Goal: Task Accomplishment & Management: Use online tool/utility

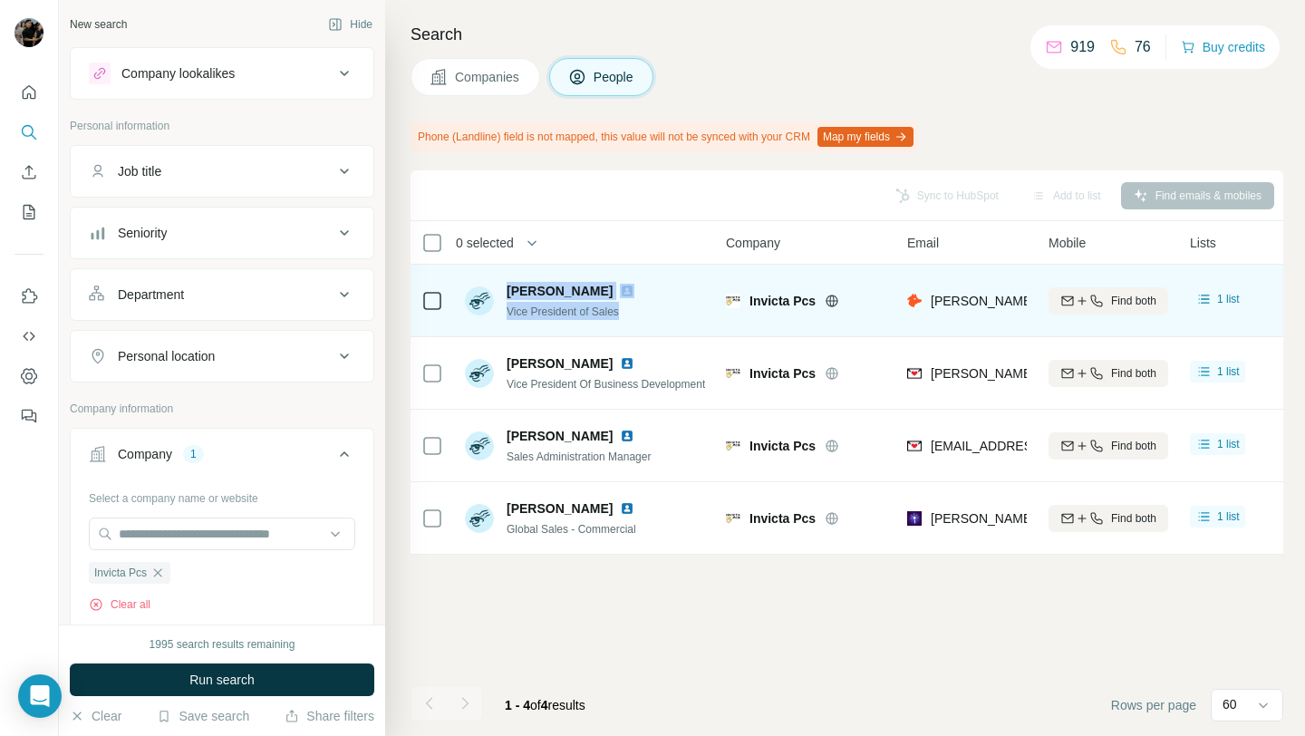
drag, startPoint x: 505, startPoint y: 293, endPoint x: 632, endPoint y: 312, distance: 128.3
click at [632, 312] on div "[PERSON_NAME] Vice President of Sales" at bounding box center [560, 301] width 191 height 38
copy div "[PERSON_NAME] Vice President of Sales"
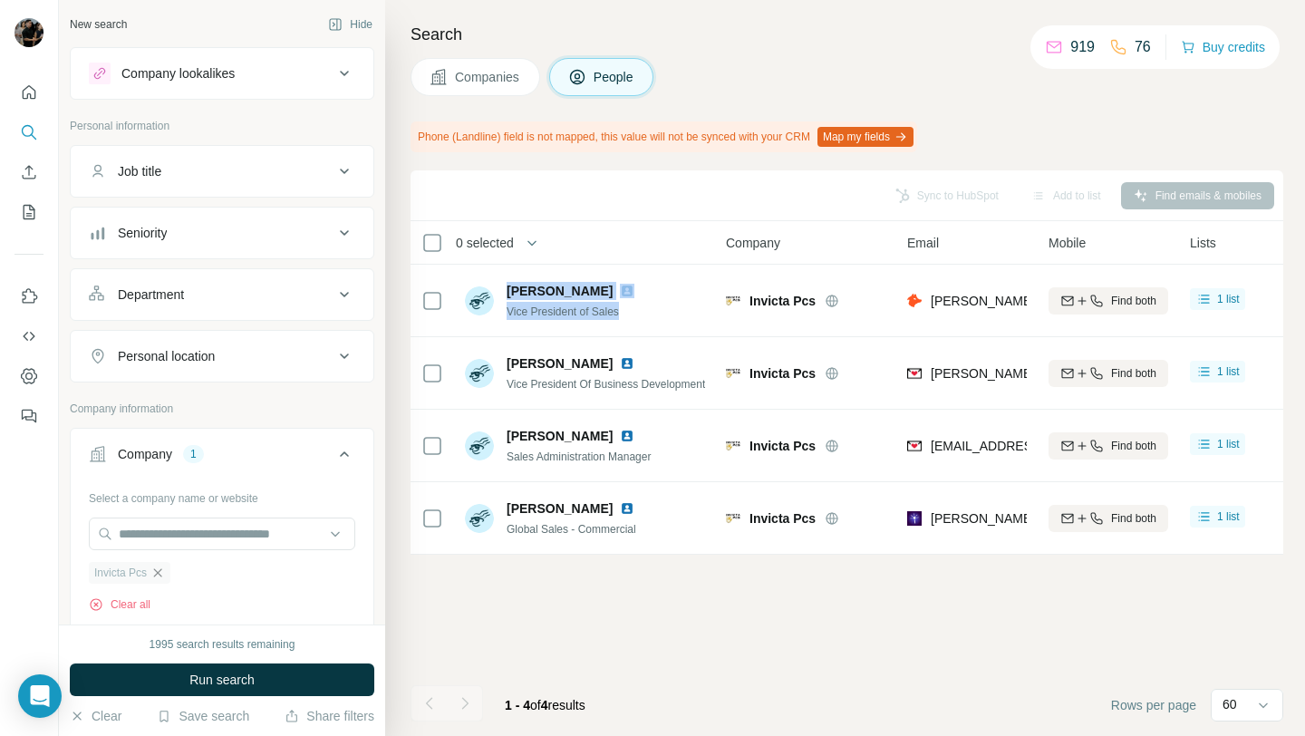
click at [159, 575] on icon "button" at bounding box center [158, 572] width 8 height 8
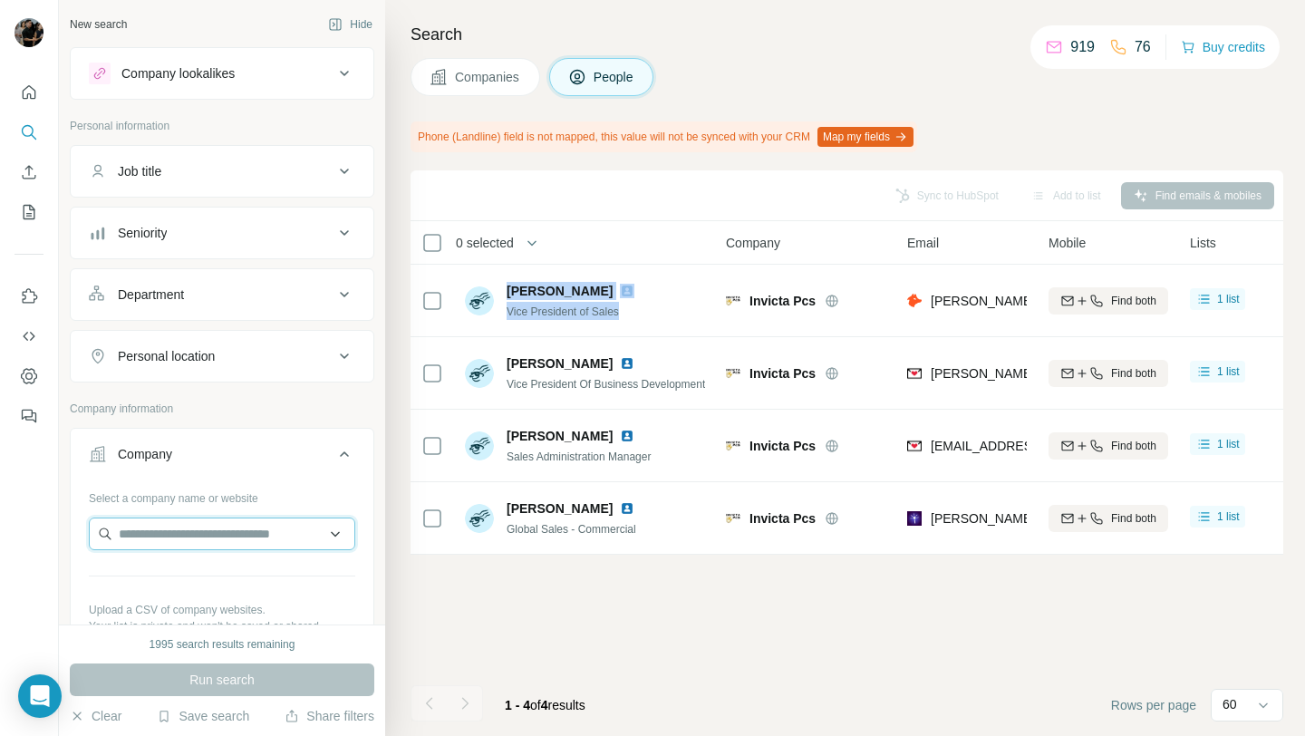
click at [188, 542] on input "text" at bounding box center [222, 534] width 266 height 33
paste input "**********"
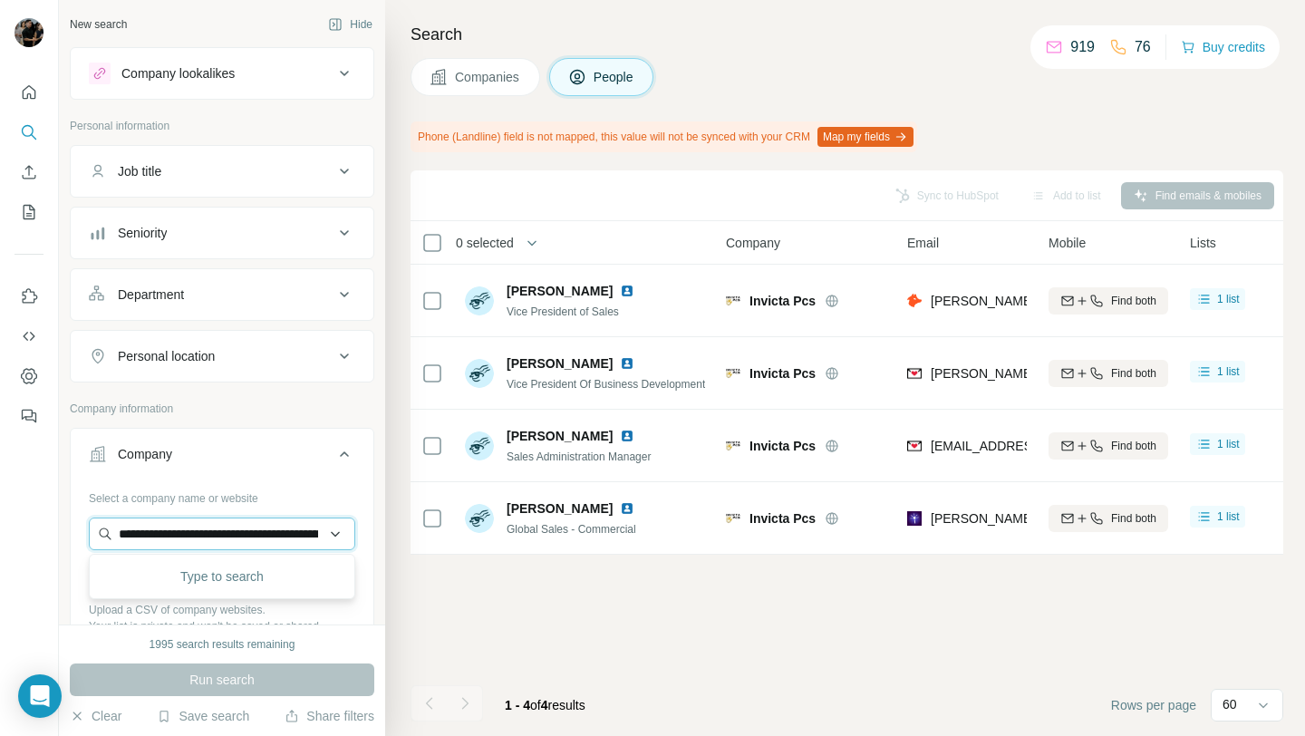
scroll to position [0, 338]
type input "**********"
click at [209, 584] on div "Cashkr [DOMAIN_NAME]" at bounding box center [221, 582] width 257 height 49
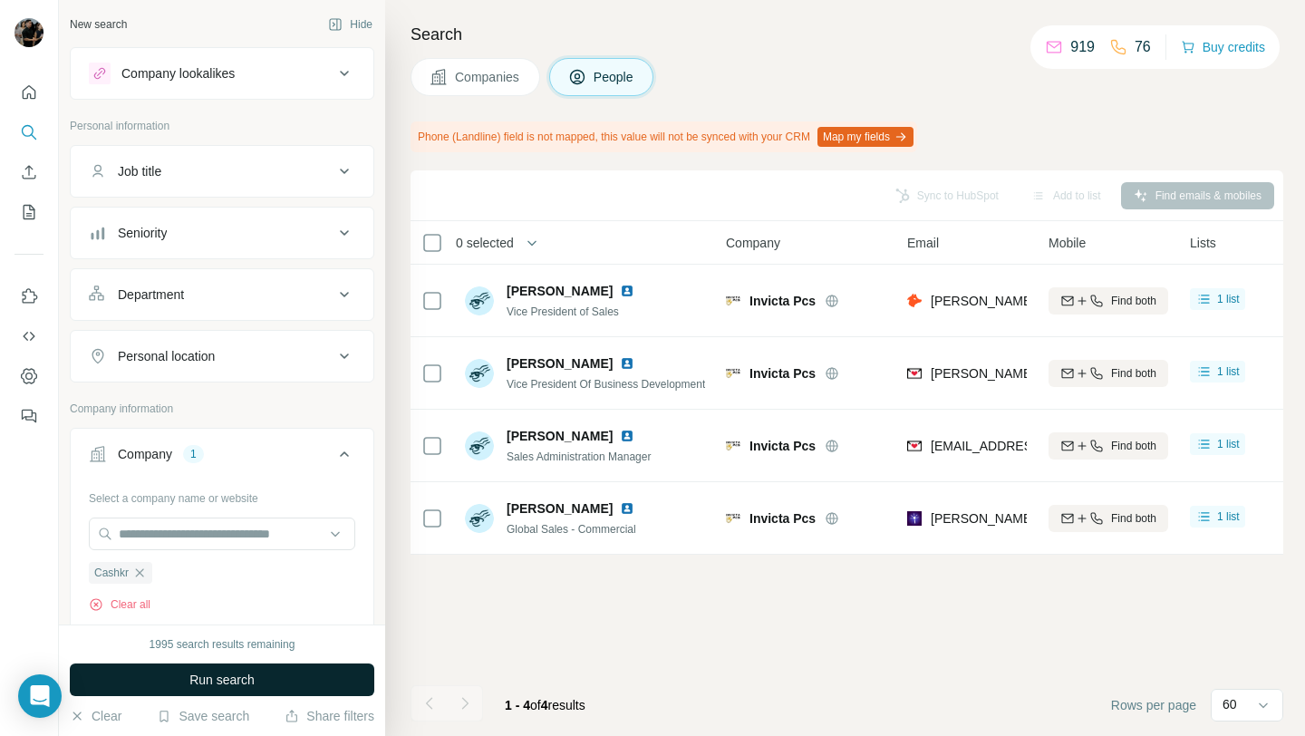
click at [195, 688] on button "Run search" at bounding box center [222, 679] width 305 height 33
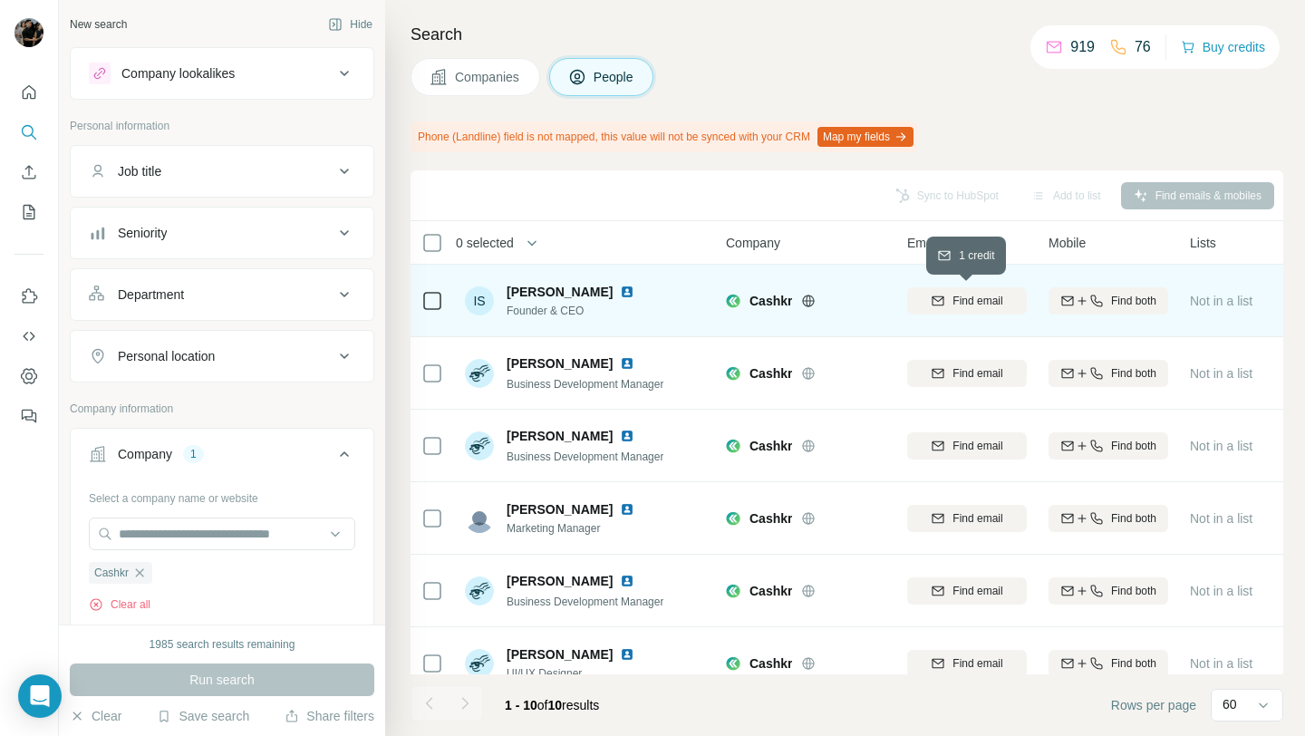
click at [934, 294] on icon "button" at bounding box center [938, 301] width 15 height 15
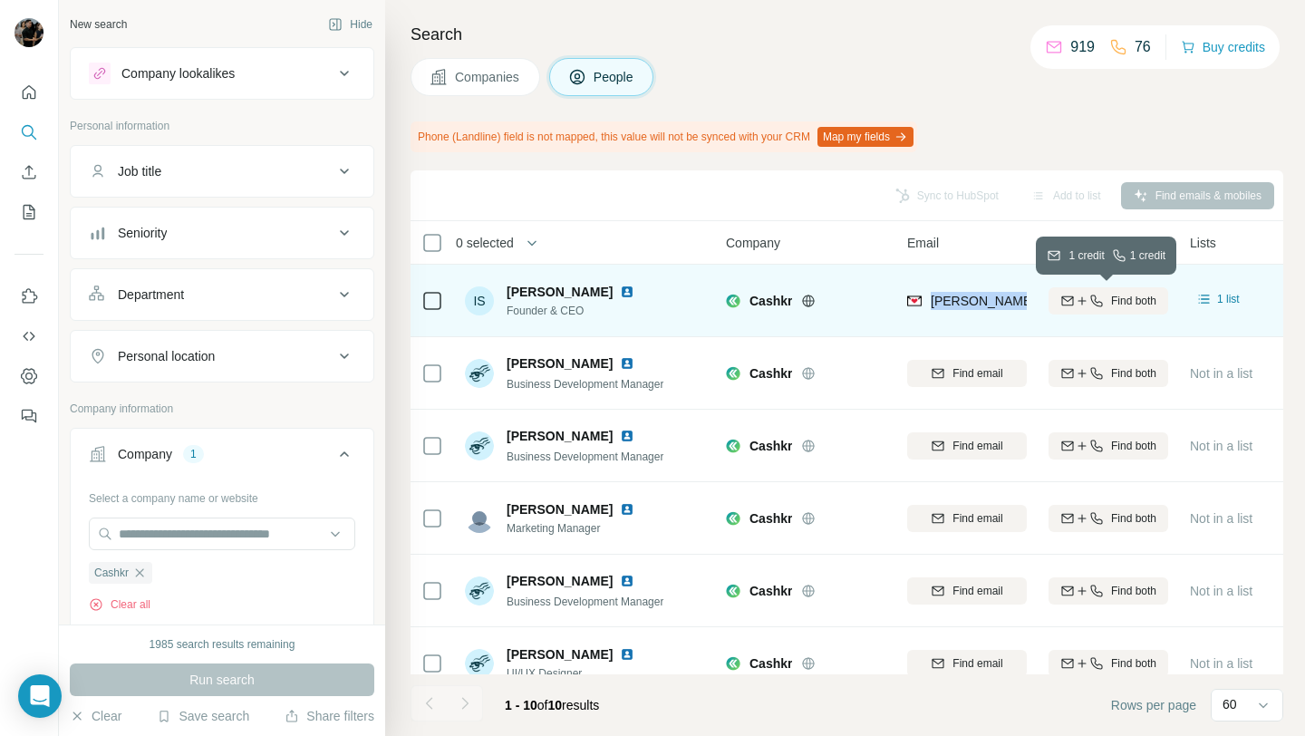
drag, startPoint x: 930, startPoint y: 301, endPoint x: 1057, endPoint y: 300, distance: 126.9
click at [0, 0] on tr "IS [PERSON_NAME] Founder & CEO [PERSON_NAME] [PERSON_NAME][EMAIL_ADDRESS][PERSO…" at bounding box center [0, 0] width 0 height 0
copy tr "[PERSON_NAME][EMAIL_ADDRESS][PERSON_NAME][DOMAIN_NAME]"
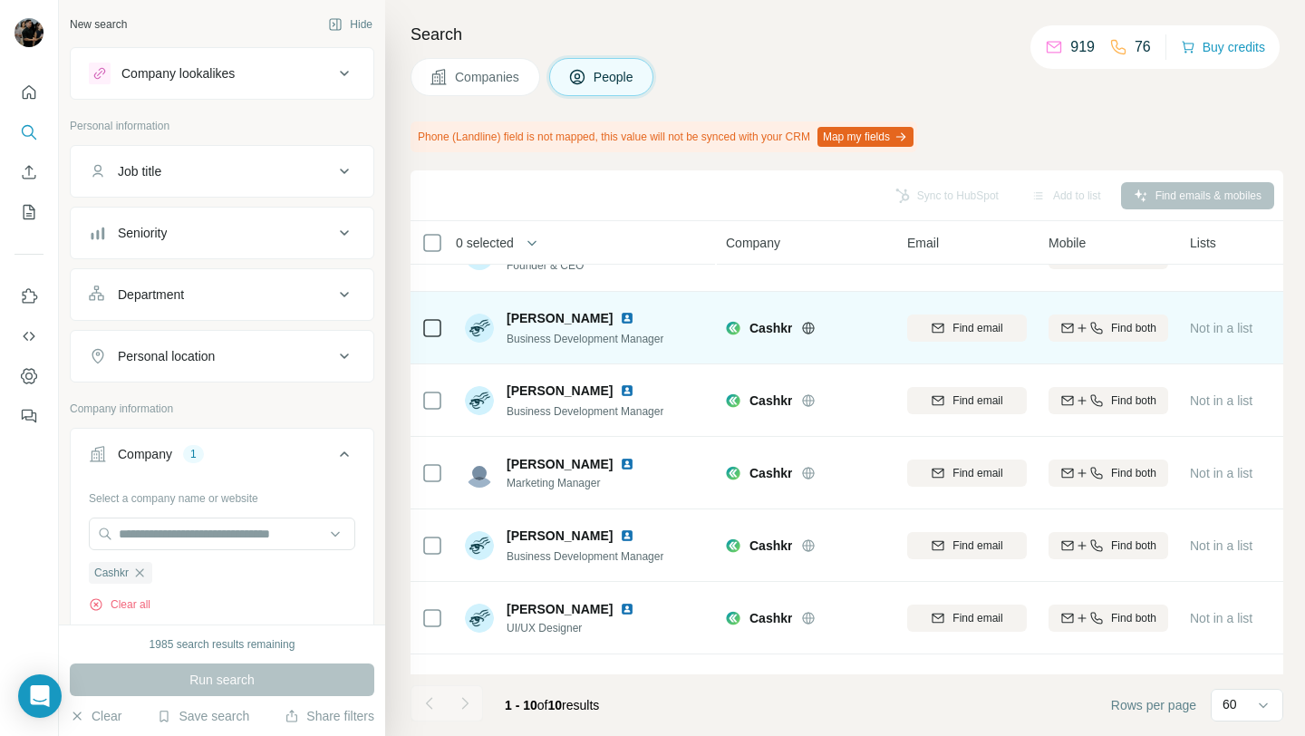
scroll to position [44, 0]
click at [957, 334] on span "Find email" at bounding box center [978, 329] width 50 height 16
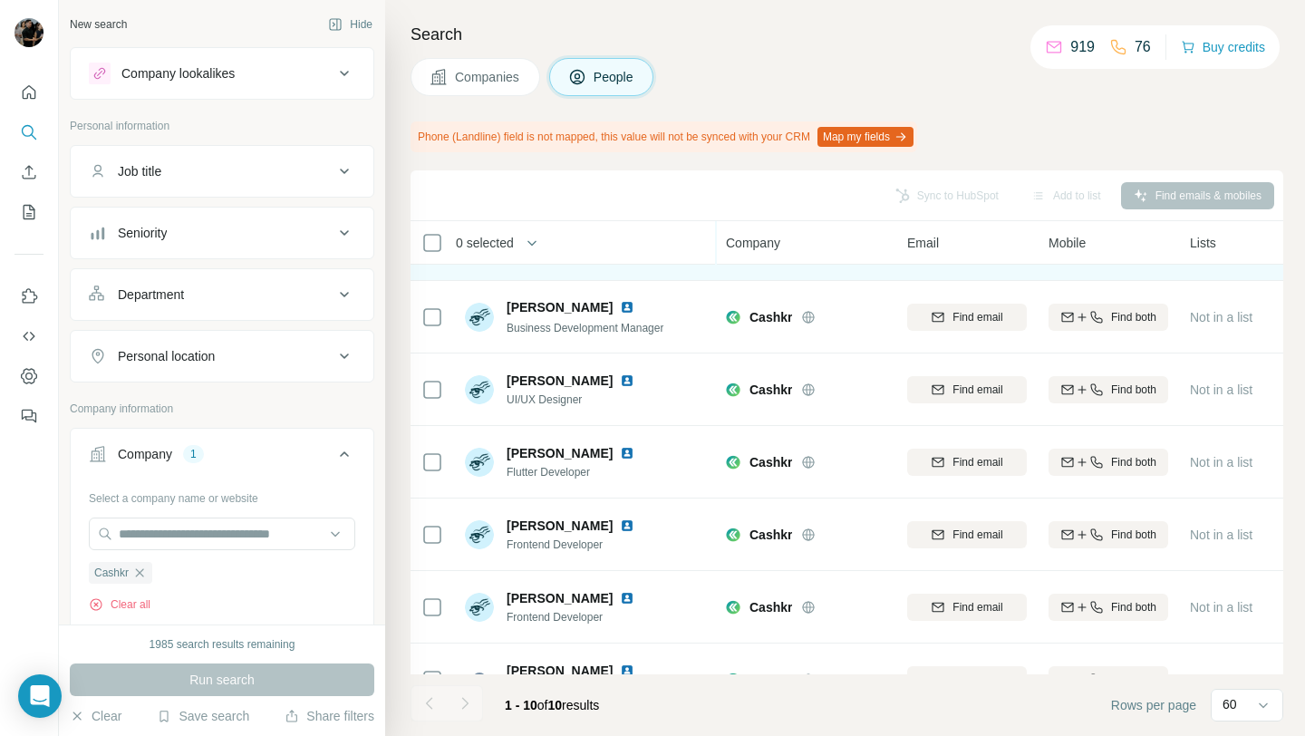
scroll to position [315, 0]
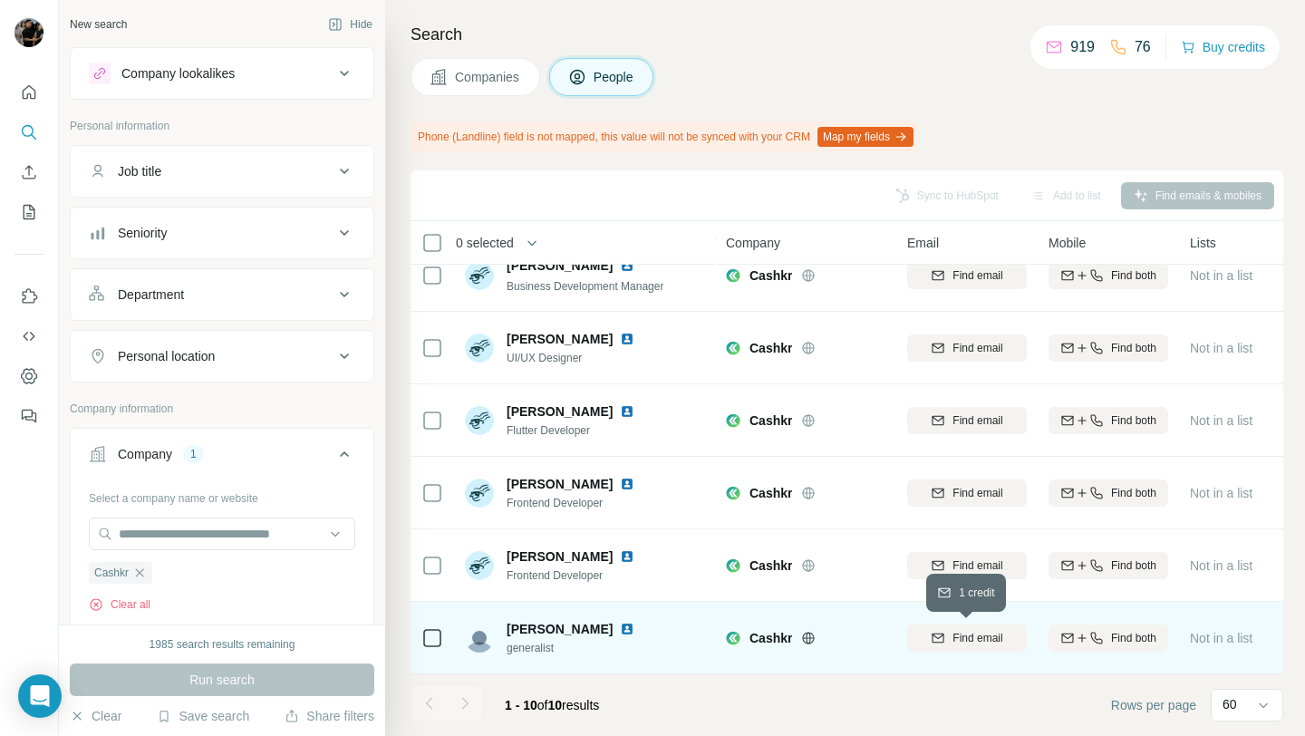
click at [995, 634] on span "Find email" at bounding box center [978, 638] width 50 height 16
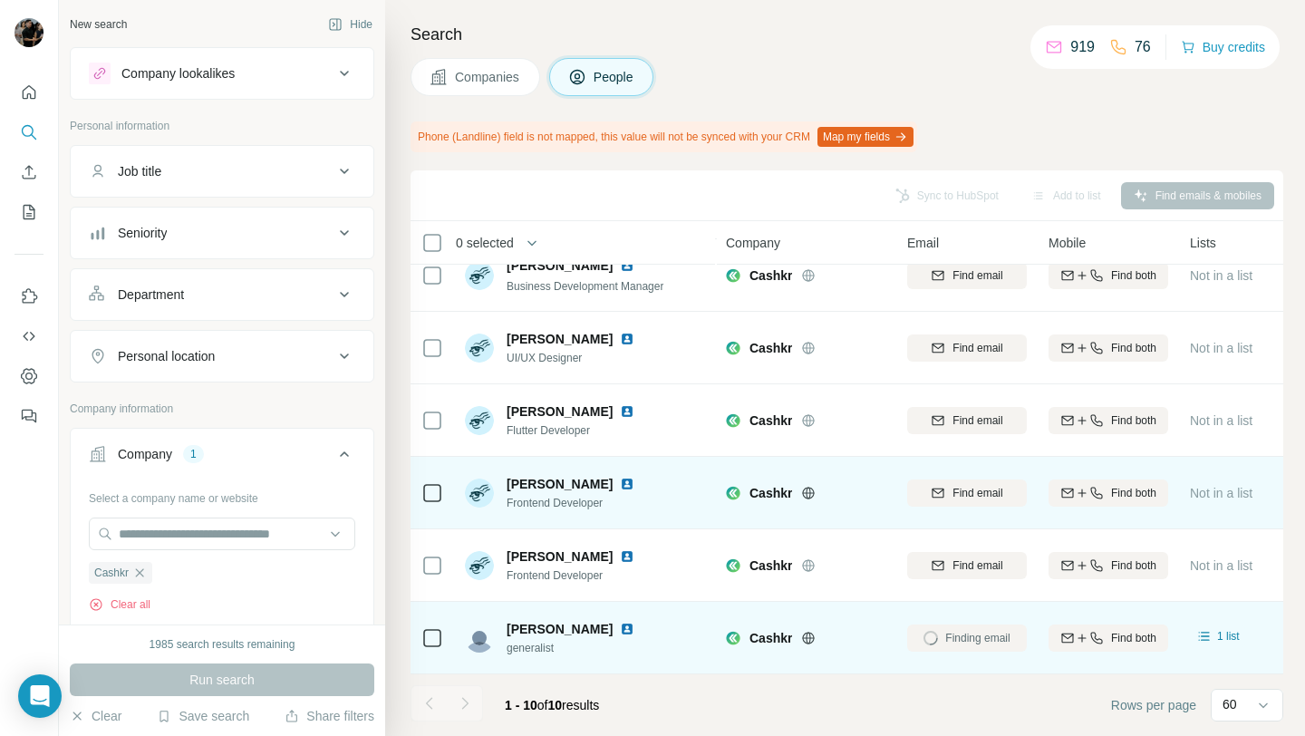
scroll to position [0, 0]
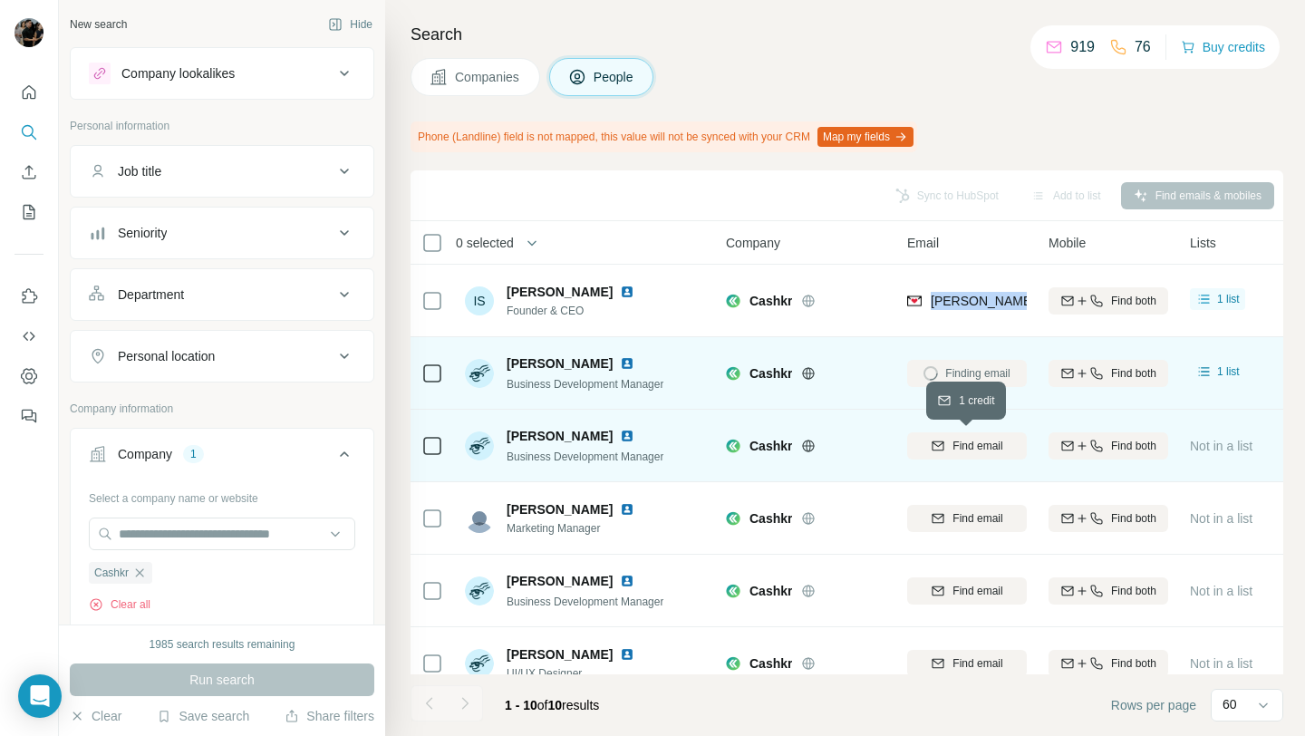
click at [968, 438] on span "Find email" at bounding box center [978, 446] width 50 height 16
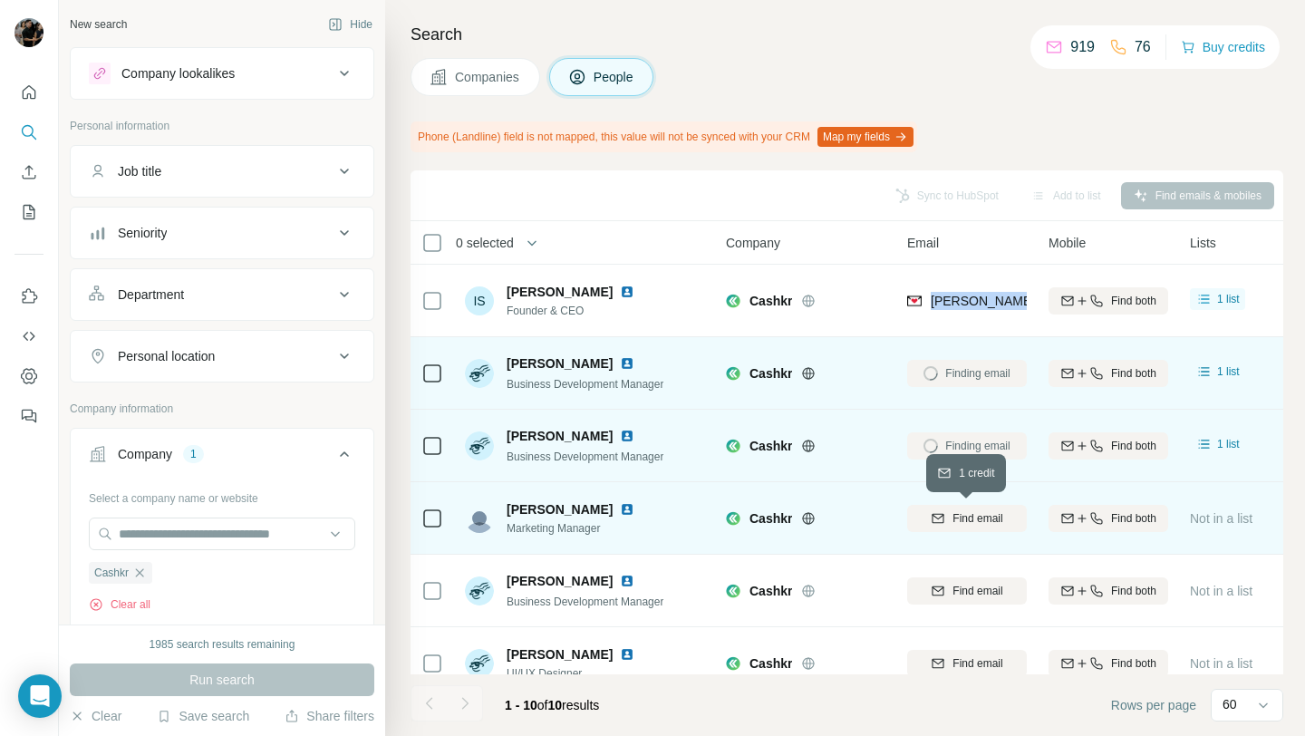
click at [958, 525] on span "Find email" at bounding box center [978, 518] width 50 height 16
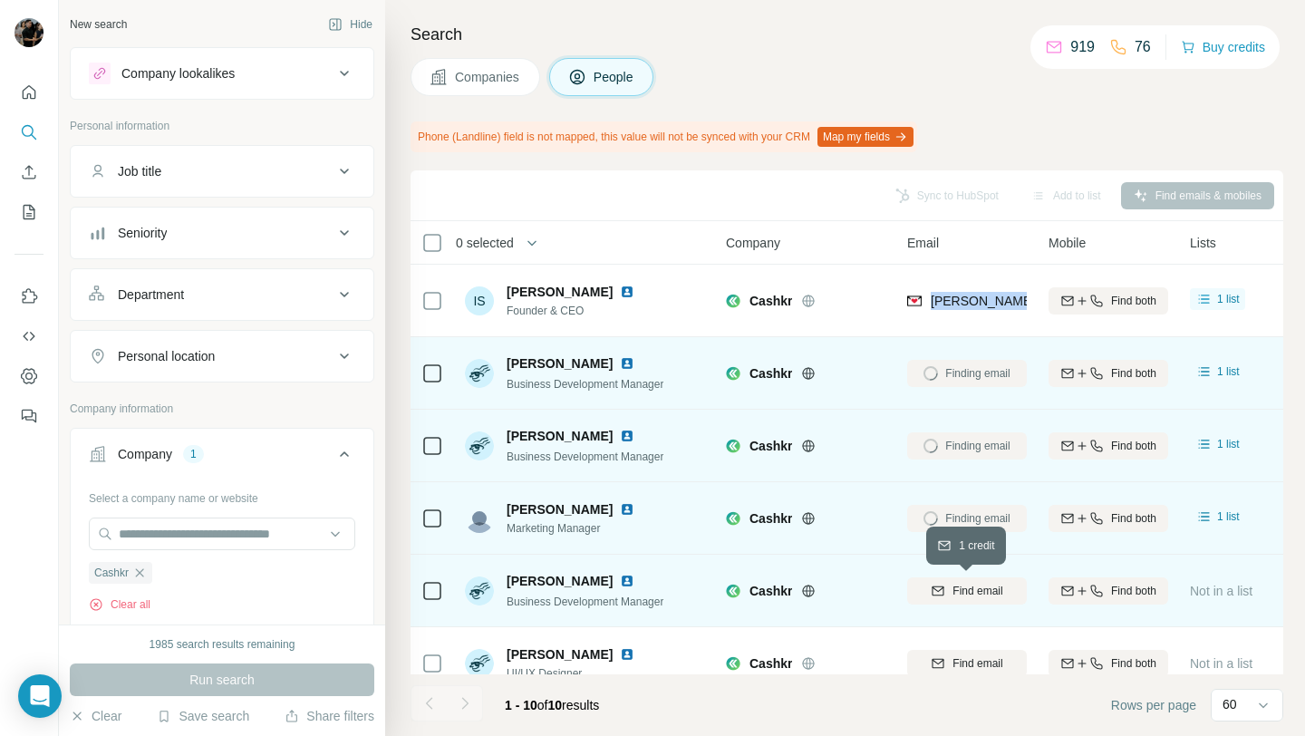
click at [948, 587] on div "Find email" at bounding box center [967, 591] width 120 height 16
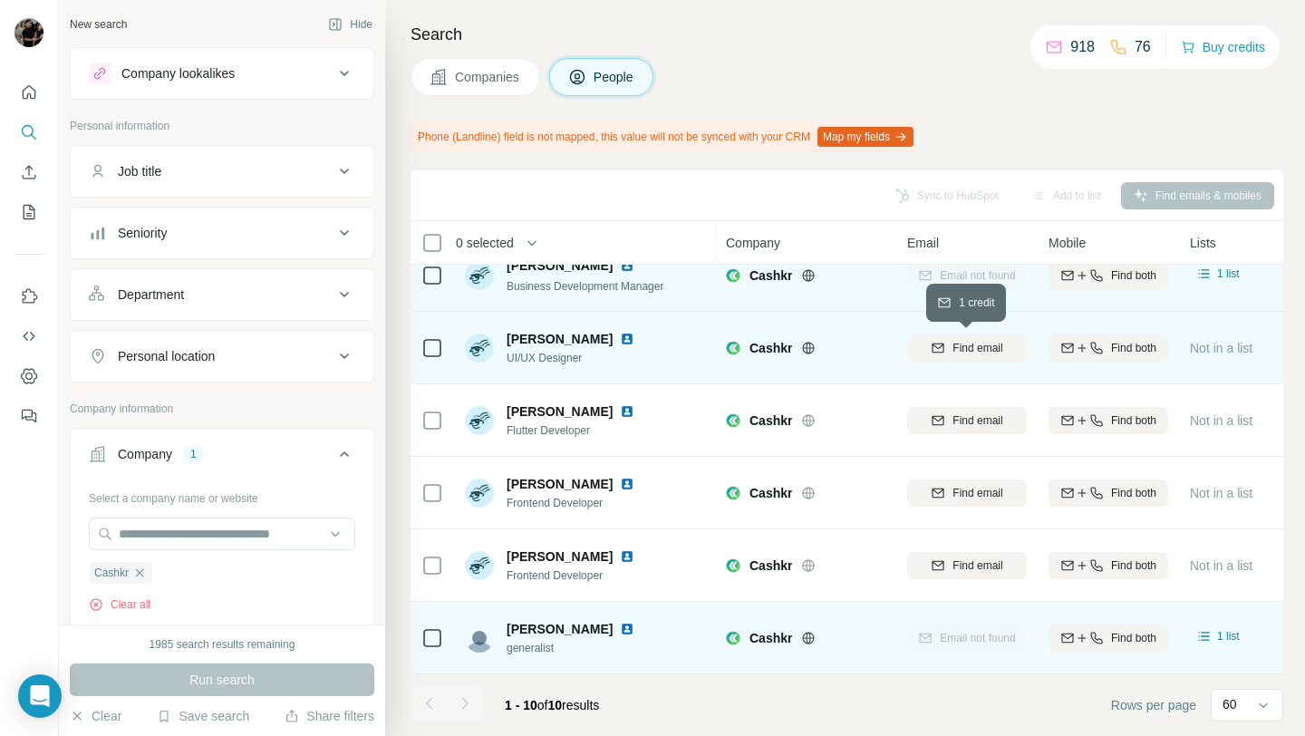
click at [995, 349] on span "Find email" at bounding box center [978, 348] width 50 height 16
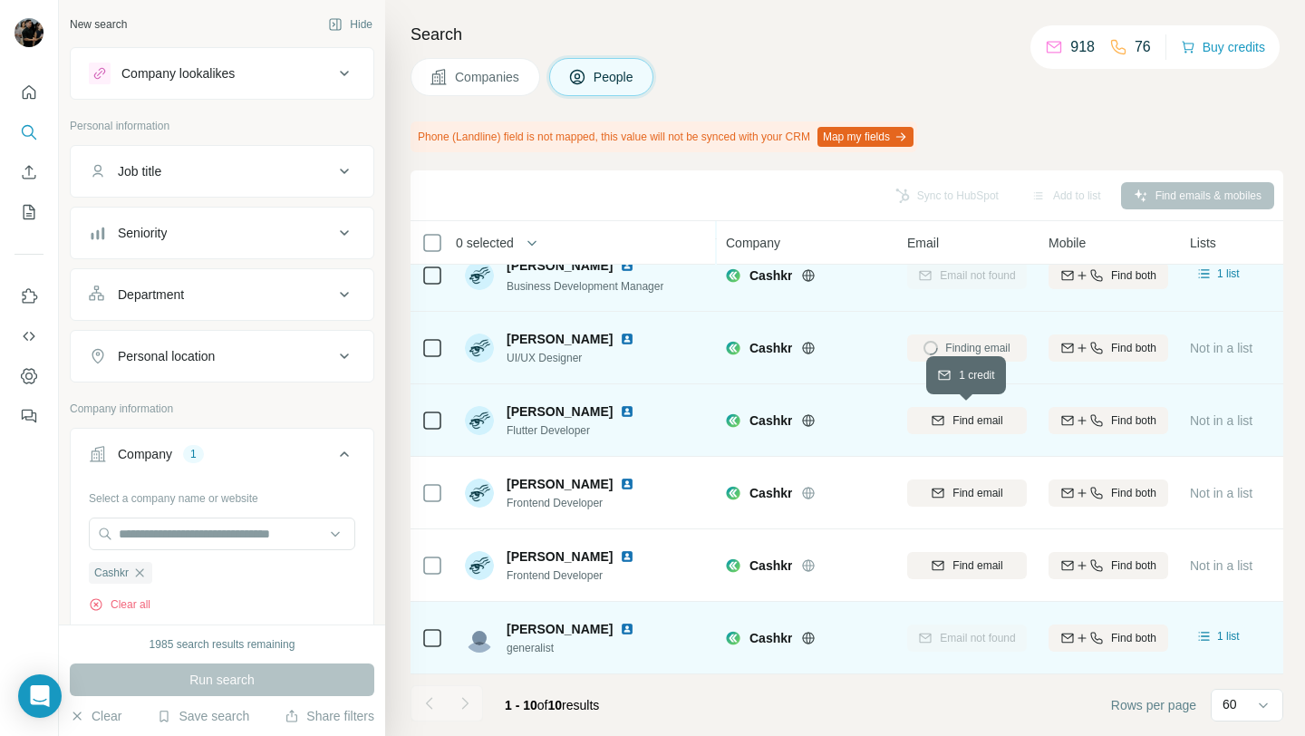
click at [957, 417] on span "Find email" at bounding box center [978, 420] width 50 height 16
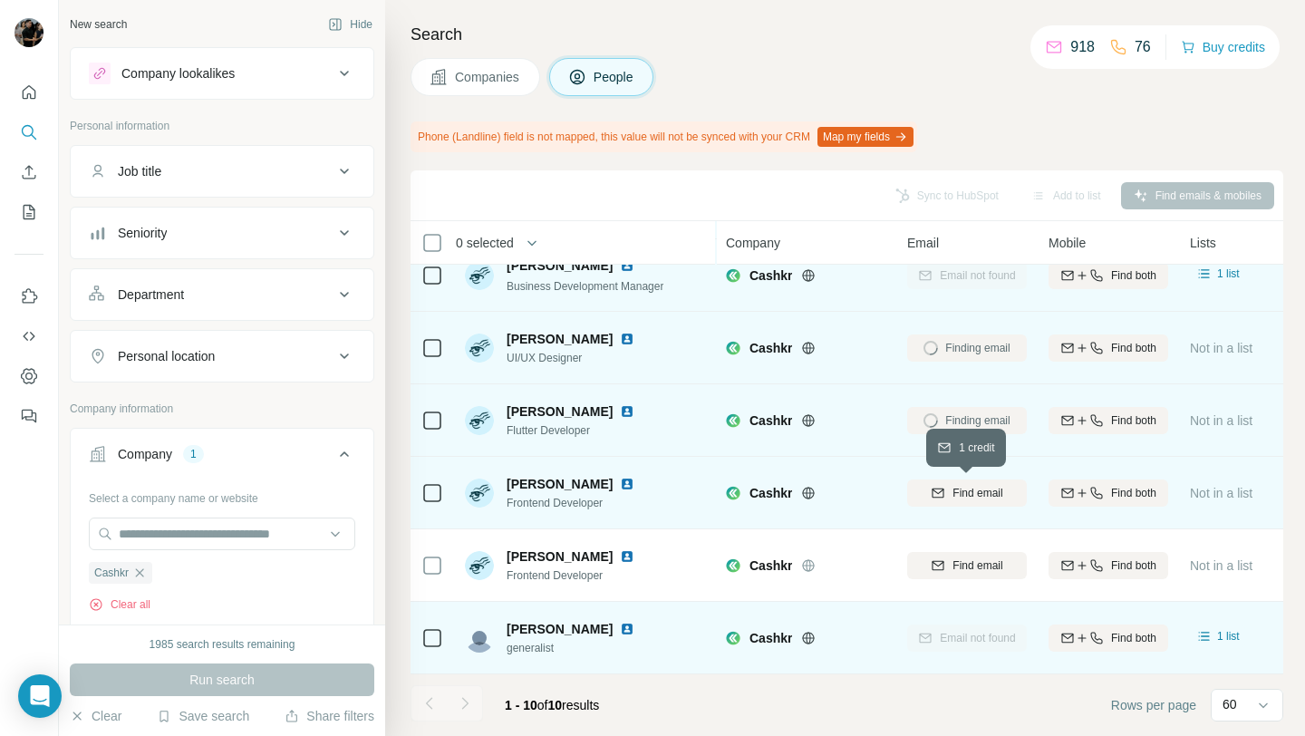
click at [948, 488] on div "Find email" at bounding box center [967, 493] width 120 height 16
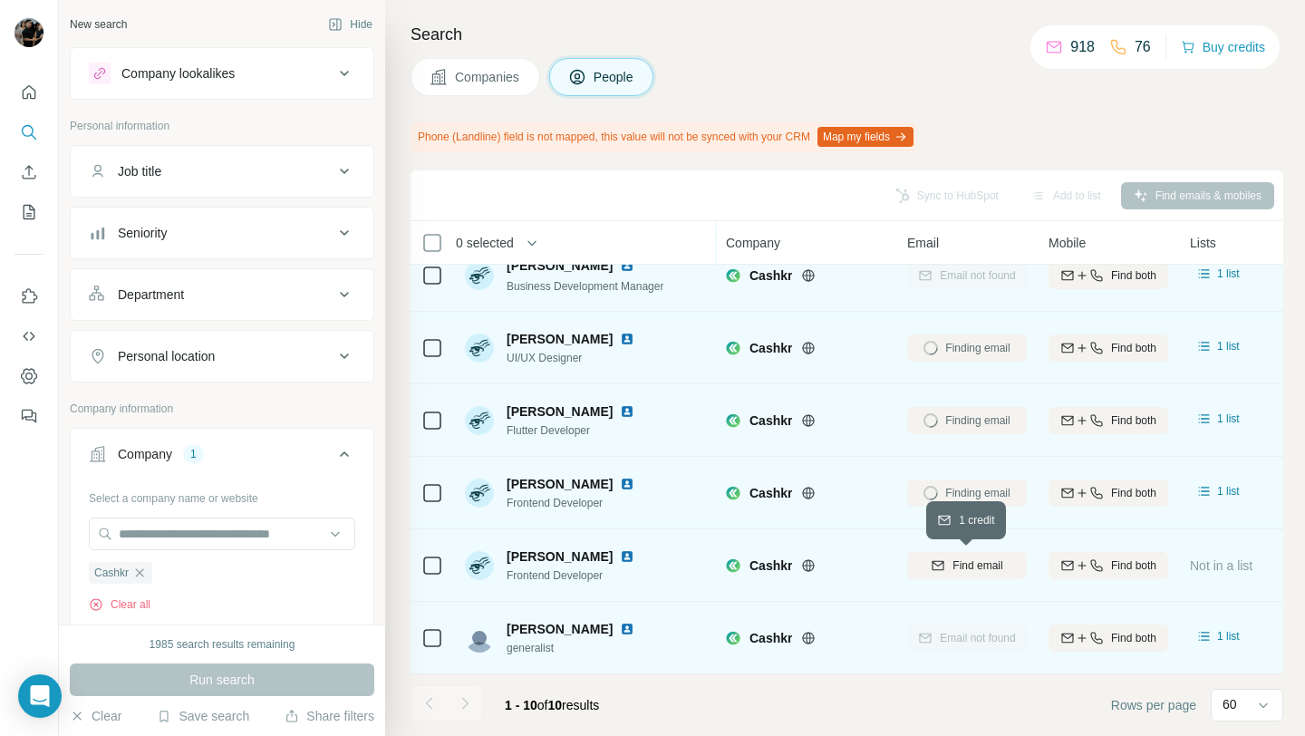
click at [953, 566] on span "Find email" at bounding box center [978, 565] width 50 height 16
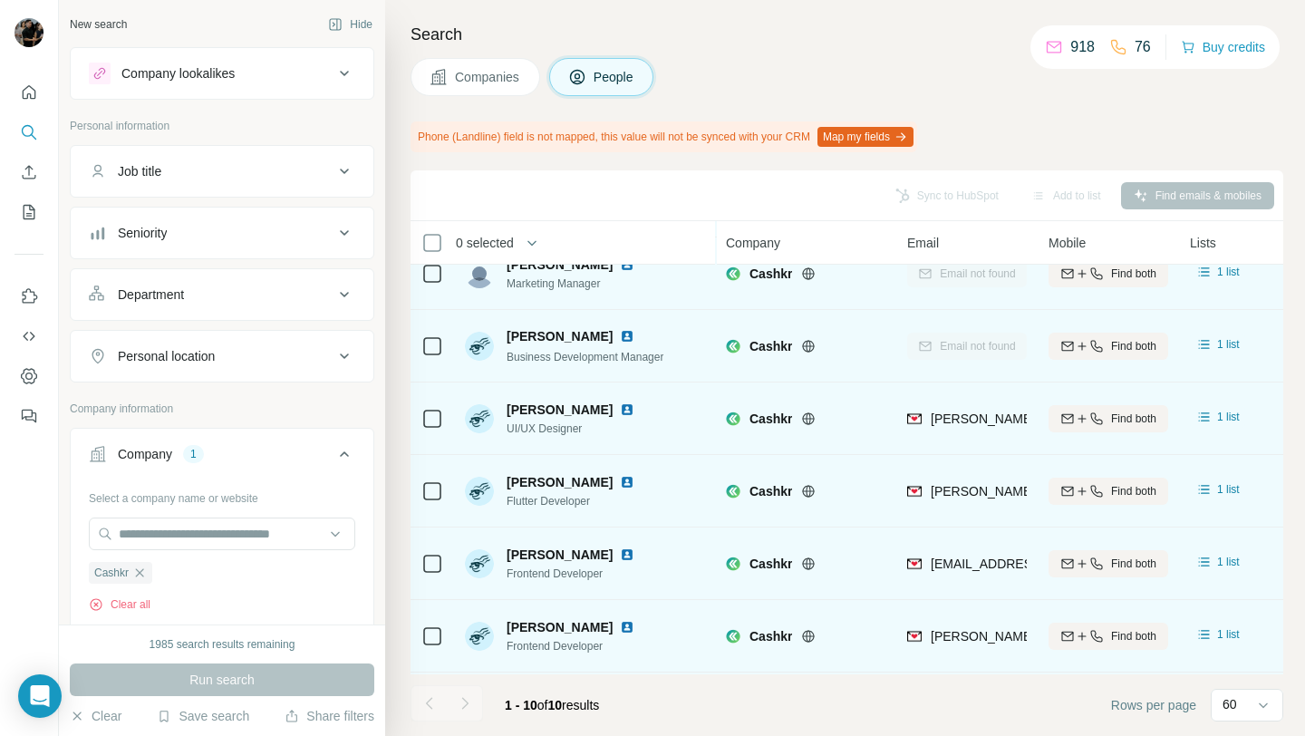
scroll to position [0, 0]
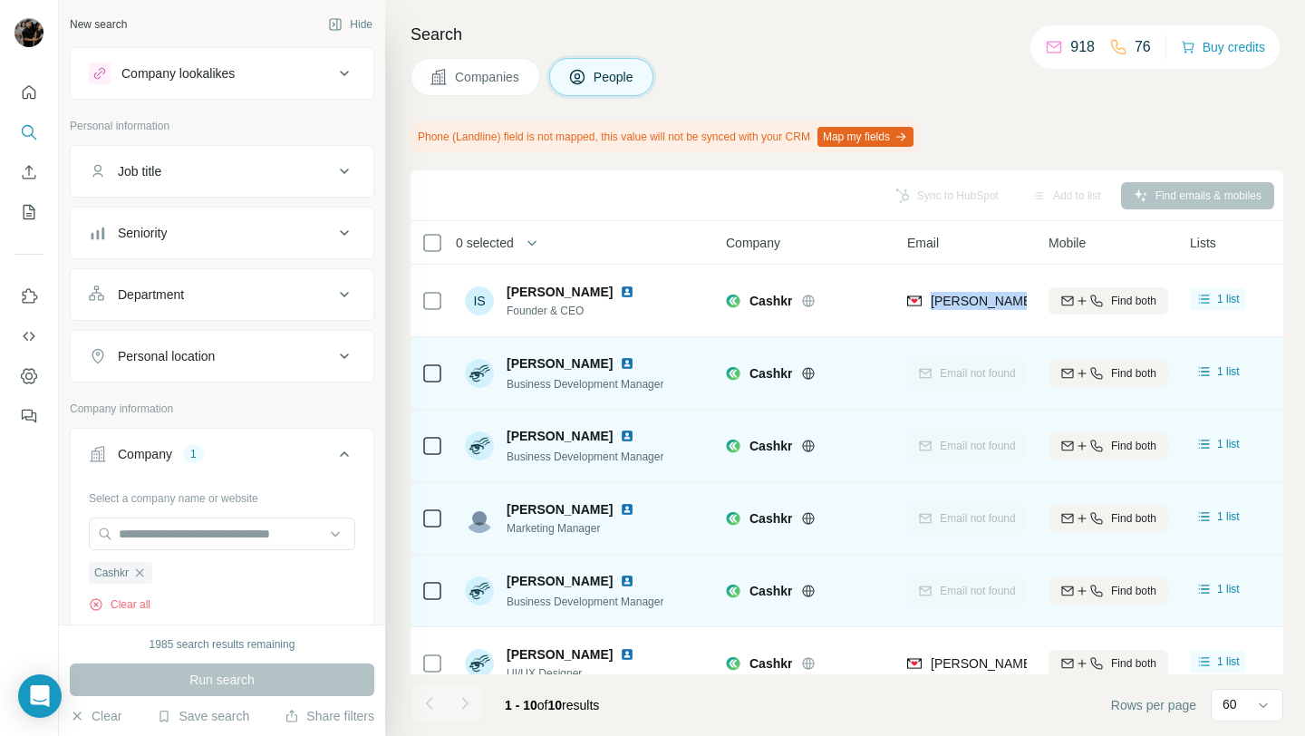
click at [1046, 121] on div "Phone (Landline) field is not mapped, this value will not be synced with your C…" at bounding box center [847, 136] width 873 height 31
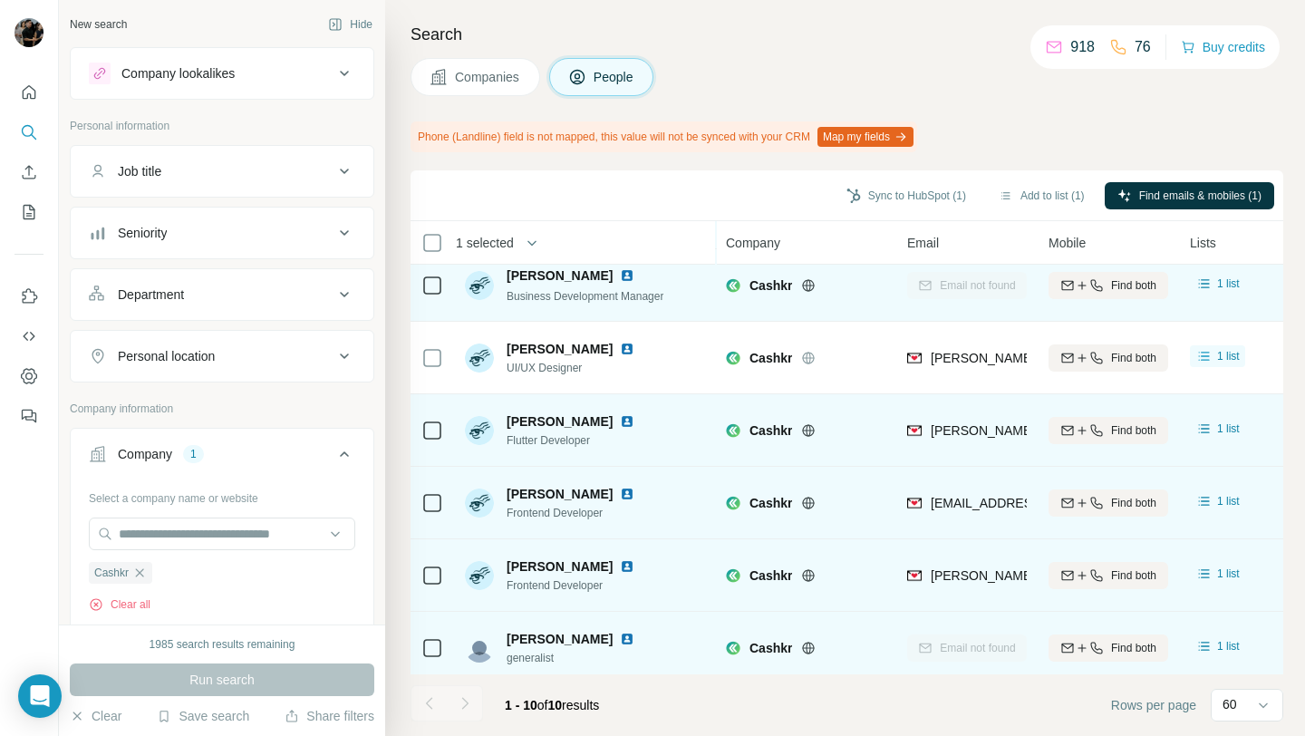
scroll to position [310, 0]
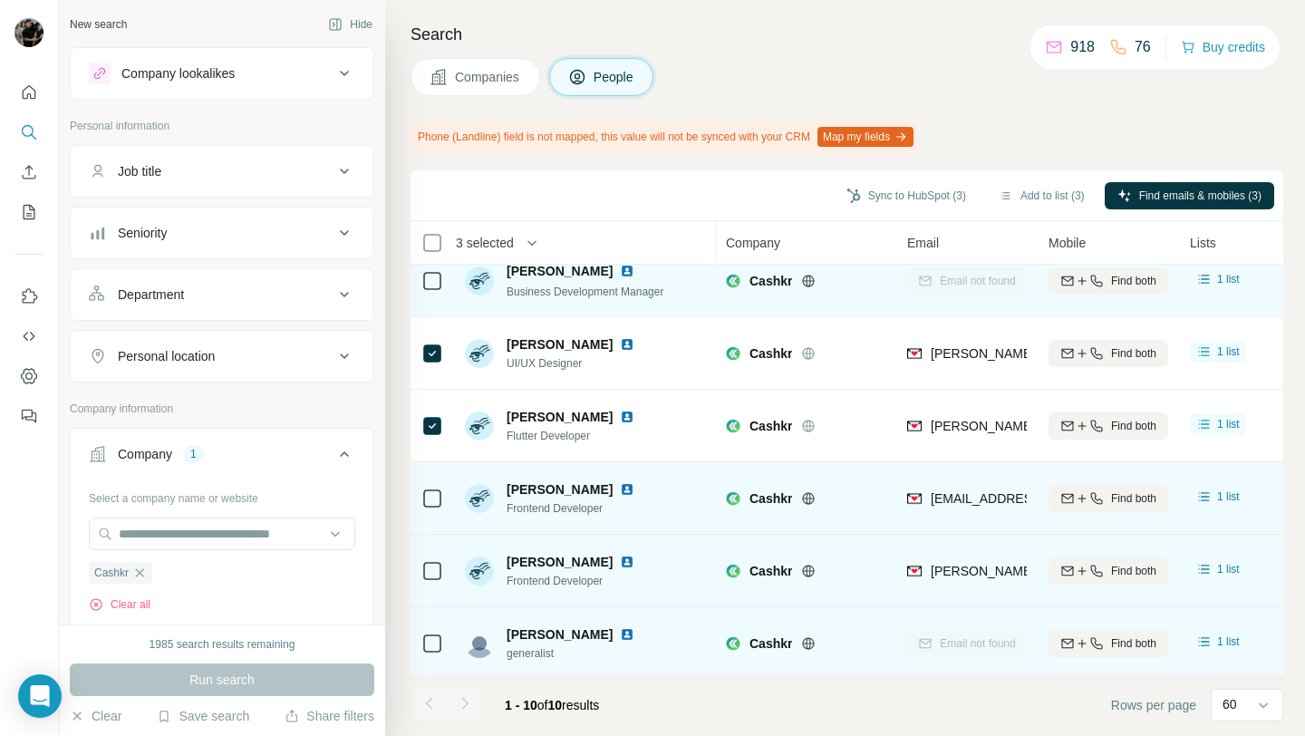
click at [432, 508] on icon at bounding box center [432, 499] width 22 height 22
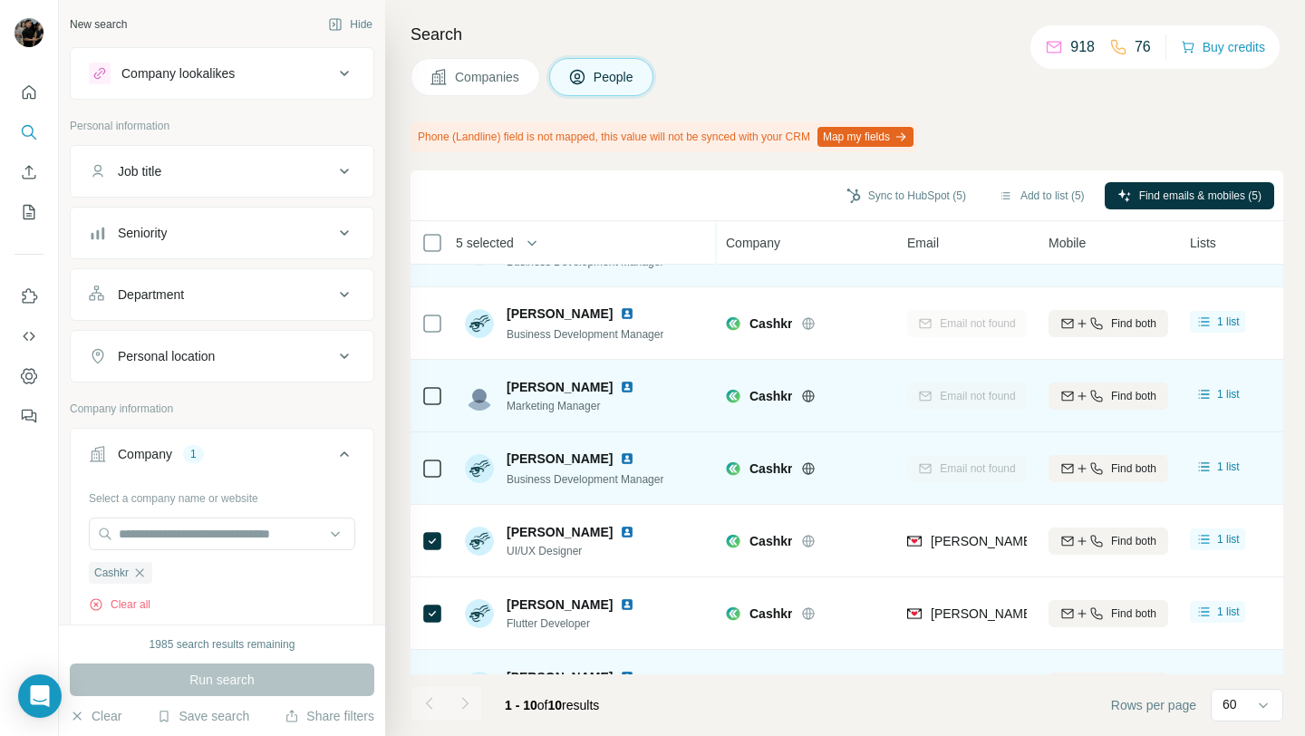
scroll to position [0, 0]
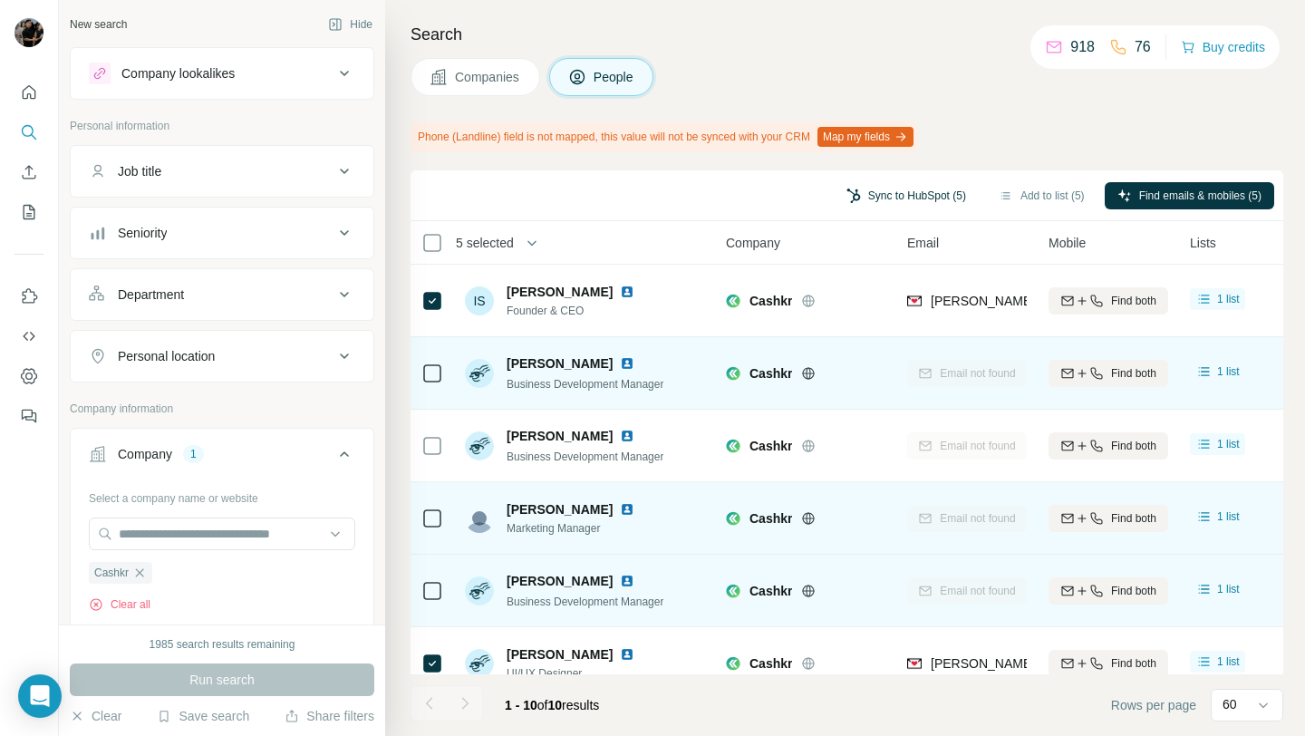
click at [927, 199] on button "Sync to HubSpot (5)" at bounding box center [906, 195] width 145 height 27
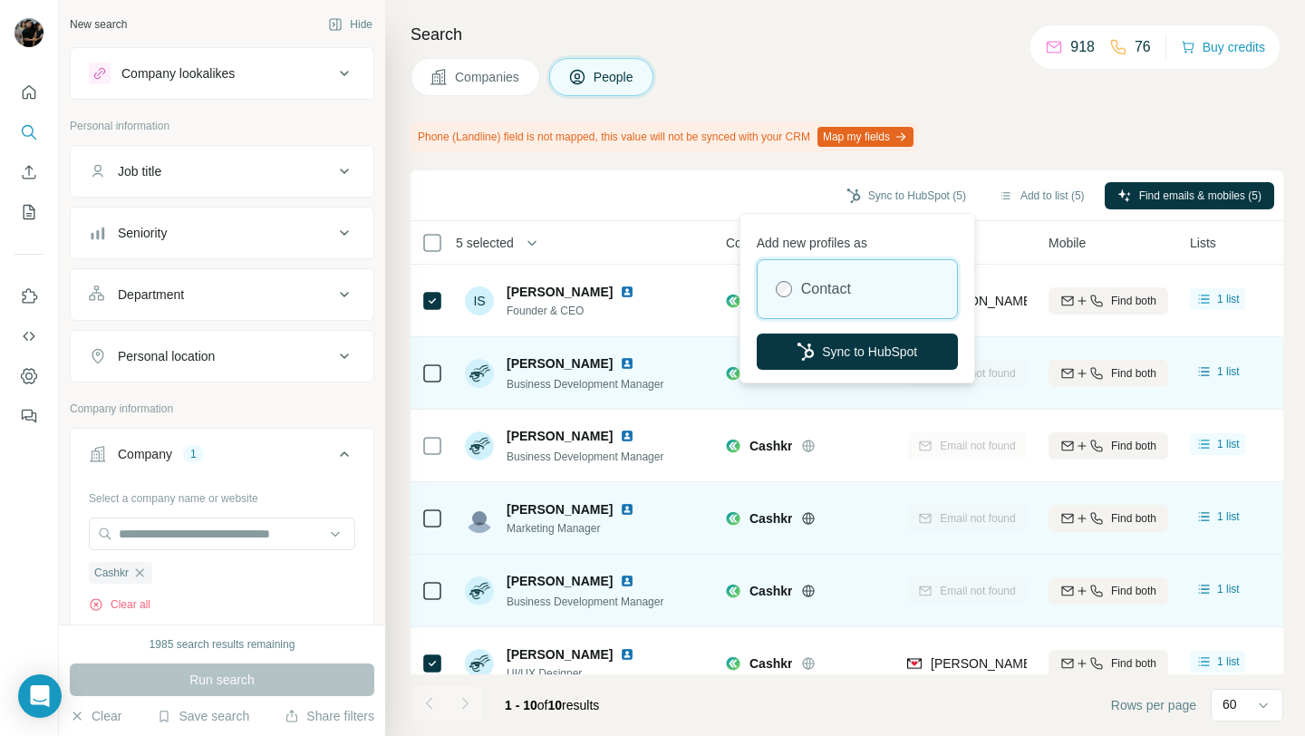
click at [850, 297] on label "Contact" at bounding box center [826, 289] width 50 height 22
click at [837, 349] on button "Sync to HubSpot" at bounding box center [857, 352] width 201 height 36
